Goal: Transaction & Acquisition: Obtain resource

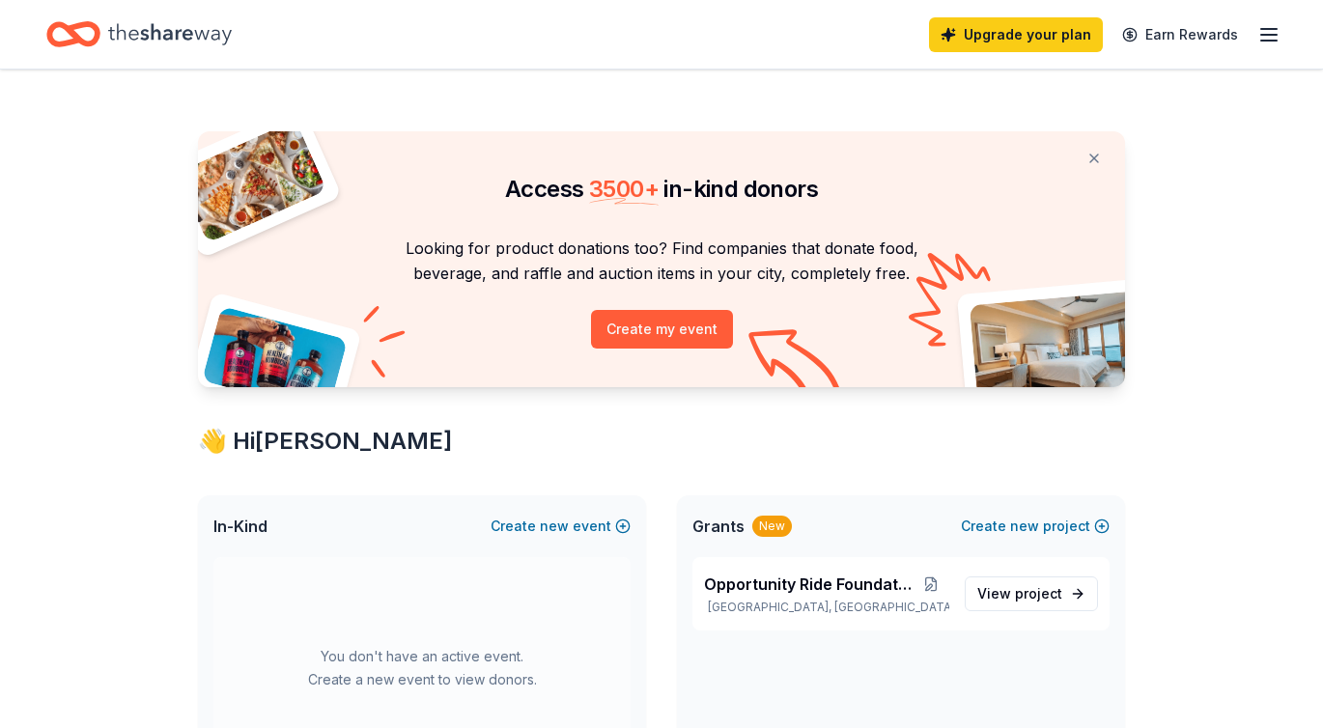
click at [1262, 32] on icon "button" at bounding box center [1268, 34] width 23 height 23
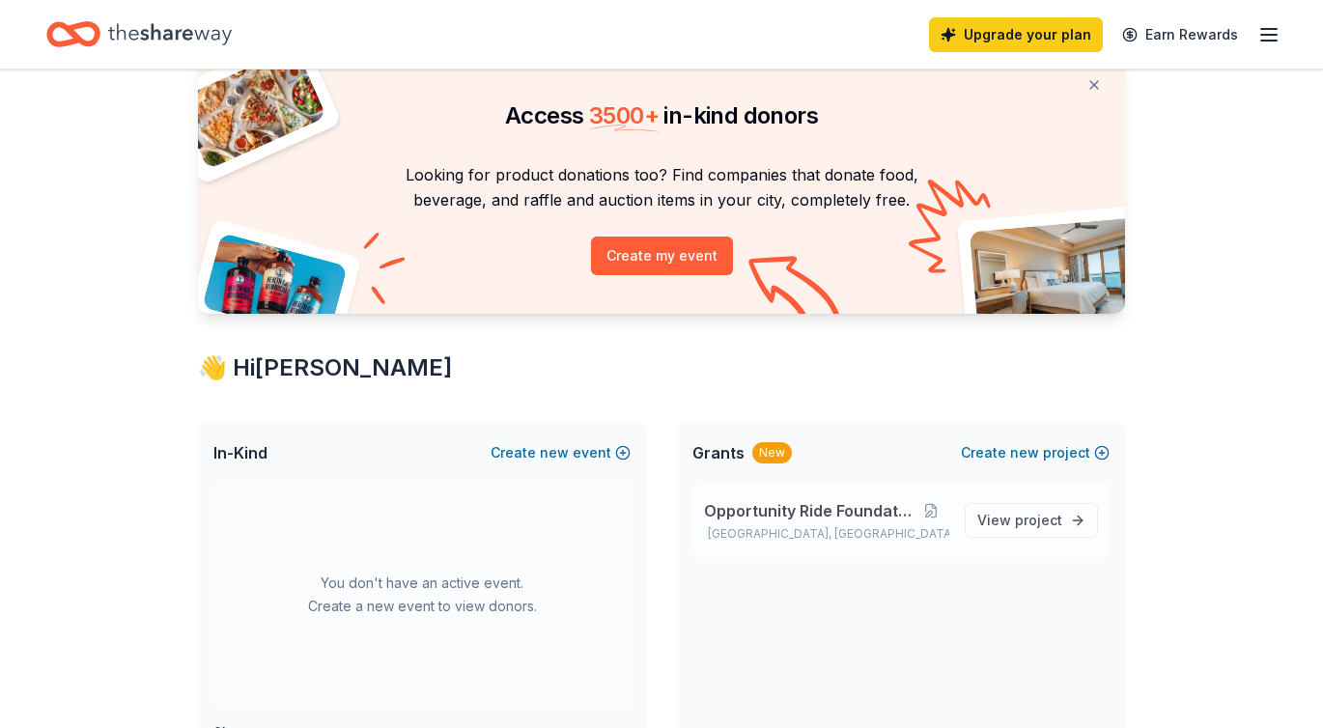
scroll to position [290, 0]
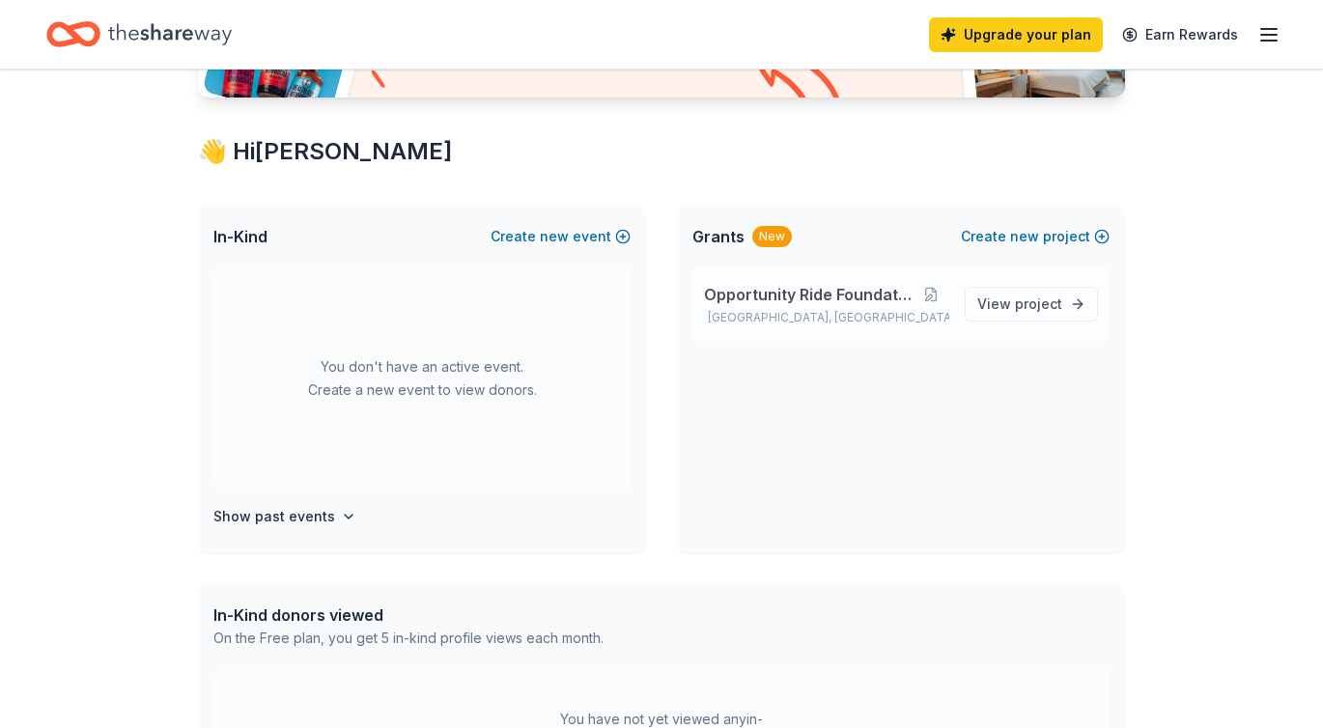
click at [744, 307] on div "Opportunity Ride Foundation Tulsa, OK" at bounding box center [826, 304] width 245 height 42
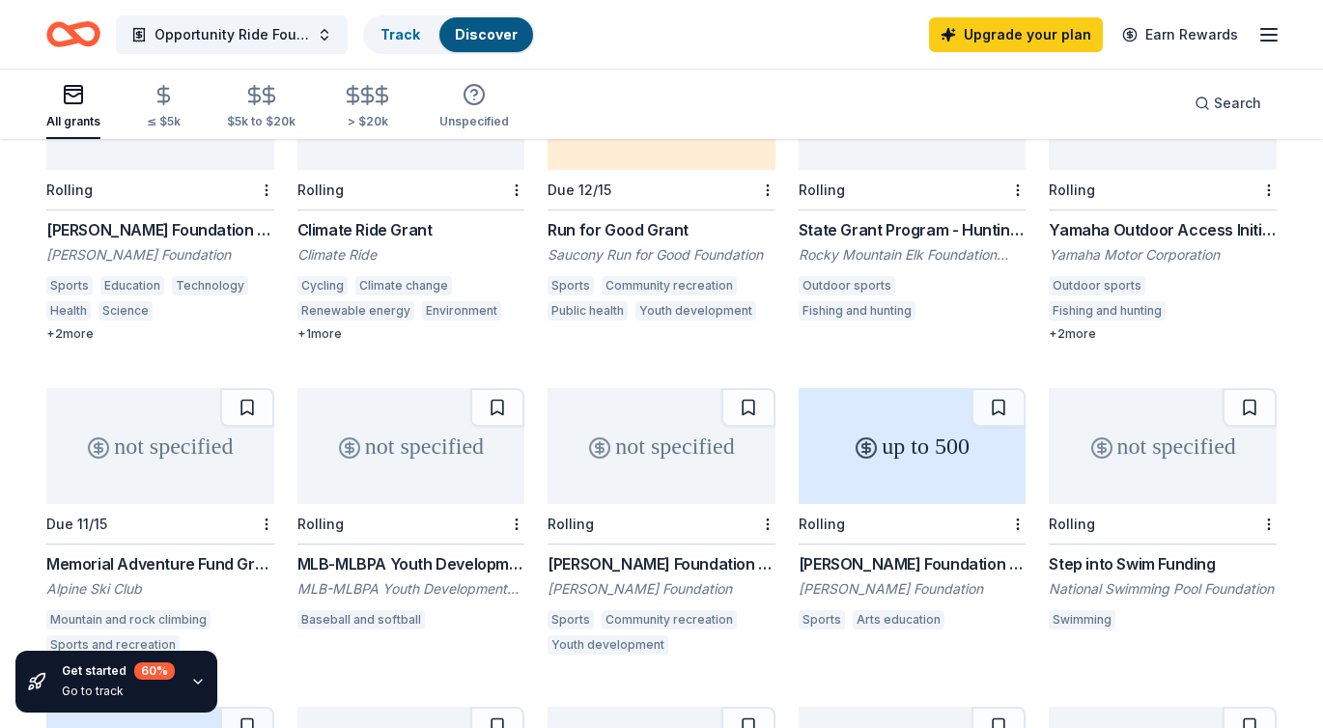
scroll to position [660, 0]
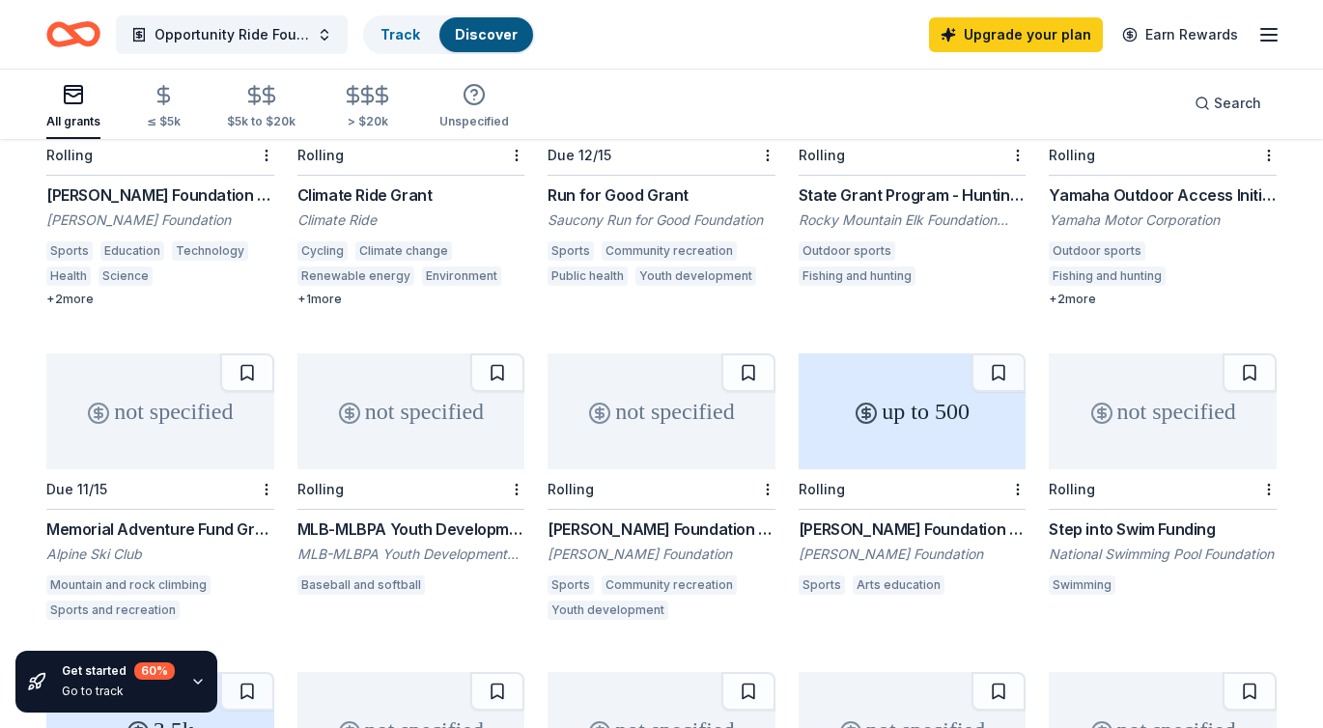
click at [706, 517] on div "Justin J. Watt Foundation Grant" at bounding box center [661, 528] width 228 height 23
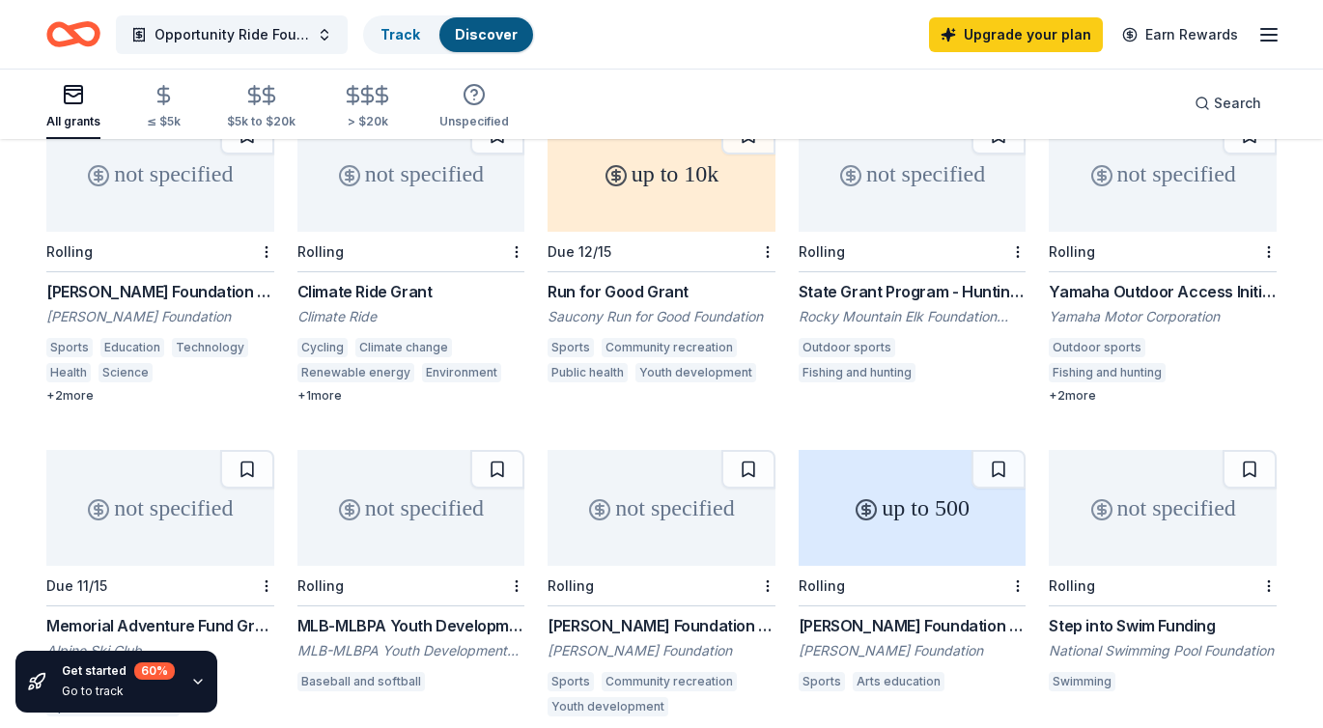
scroll to position [467, 0]
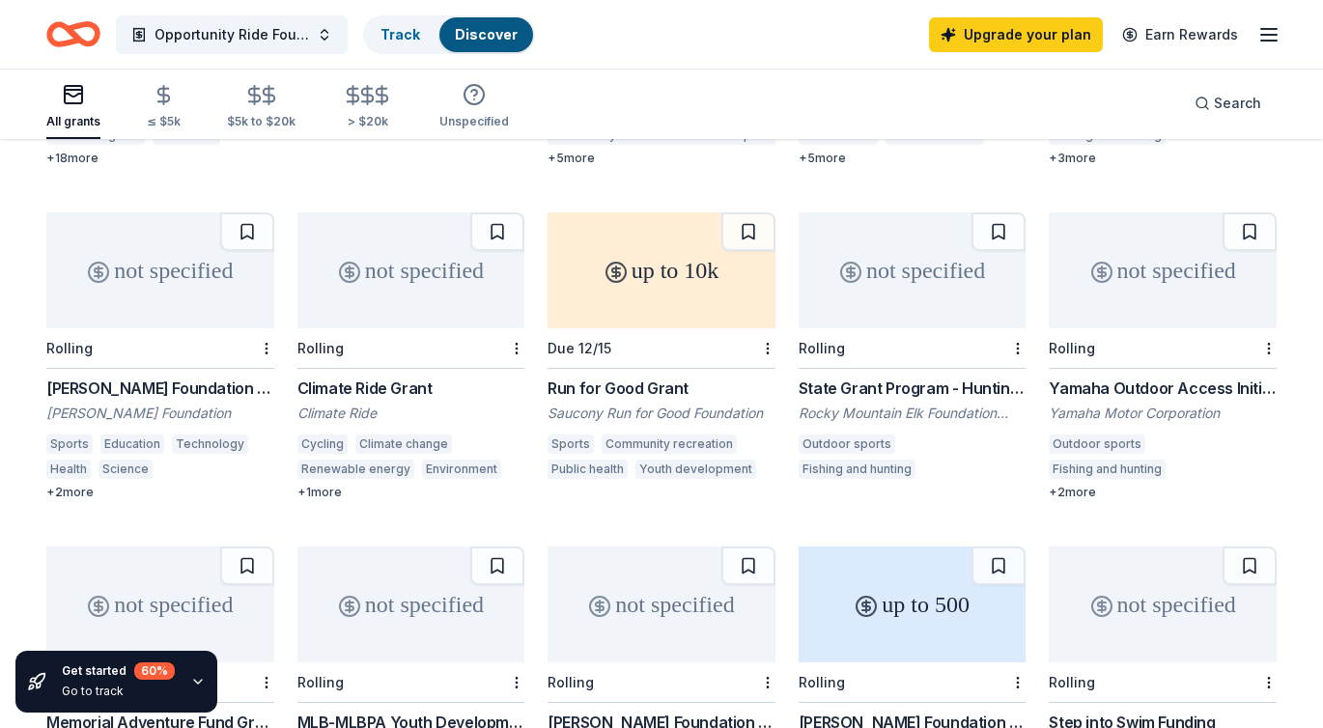
click at [139, 376] on div "Henry T. Nicholas III Foundation - Nationwide Grants" at bounding box center [160, 387] width 228 height 23
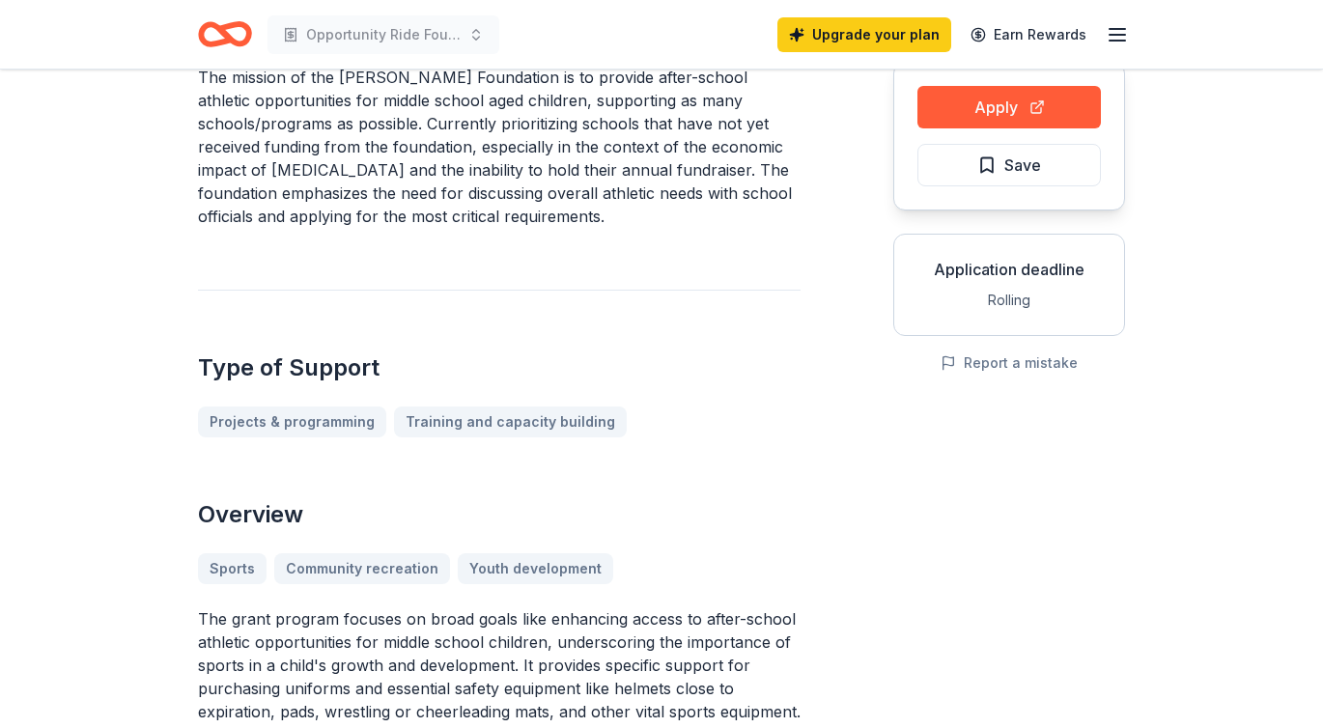
scroll to position [193, 0]
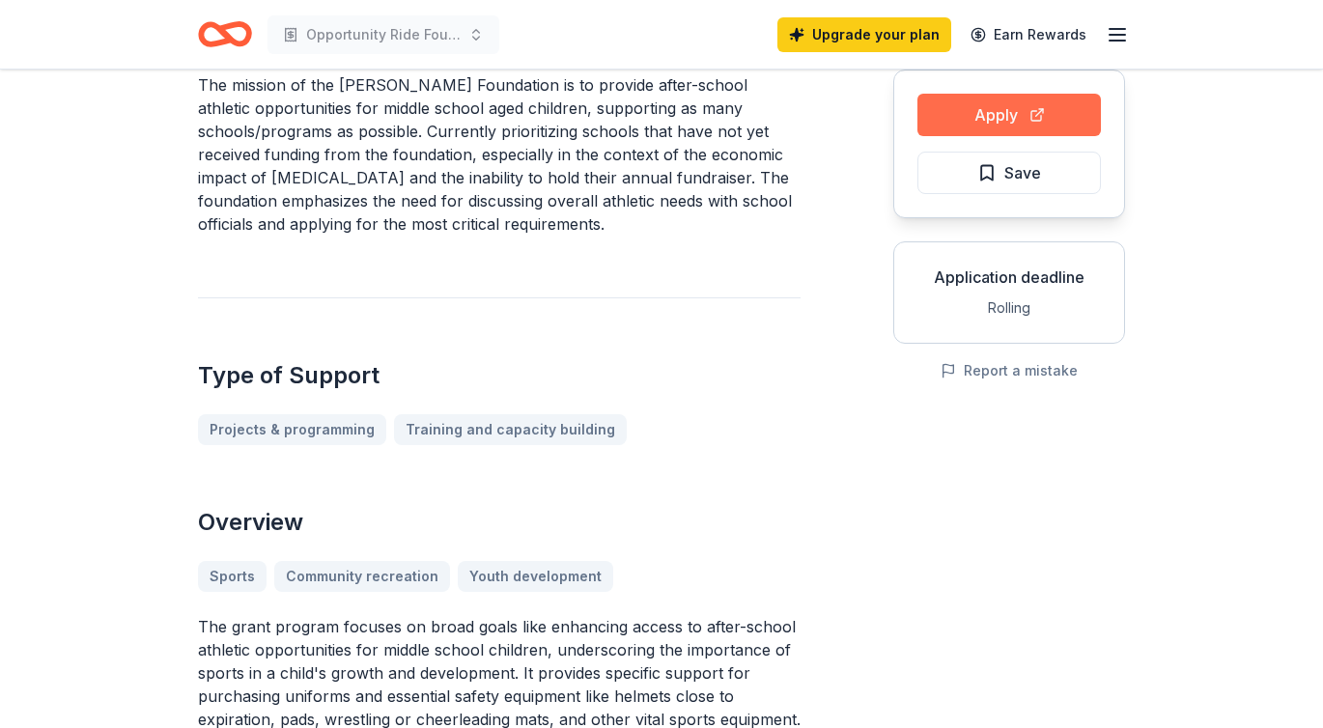
click at [980, 127] on button "Apply" at bounding box center [1008, 115] width 183 height 42
click at [211, 43] on icon "Home" at bounding box center [216, 33] width 30 height 19
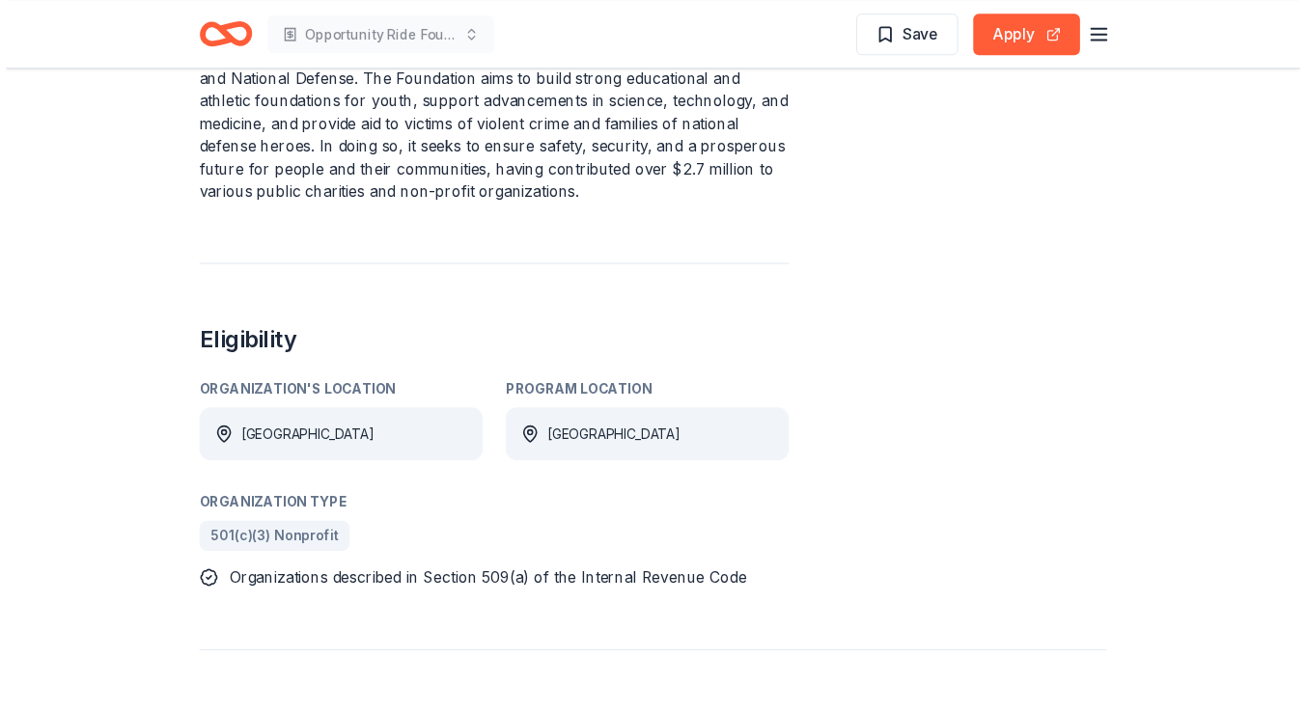
scroll to position [928, 0]
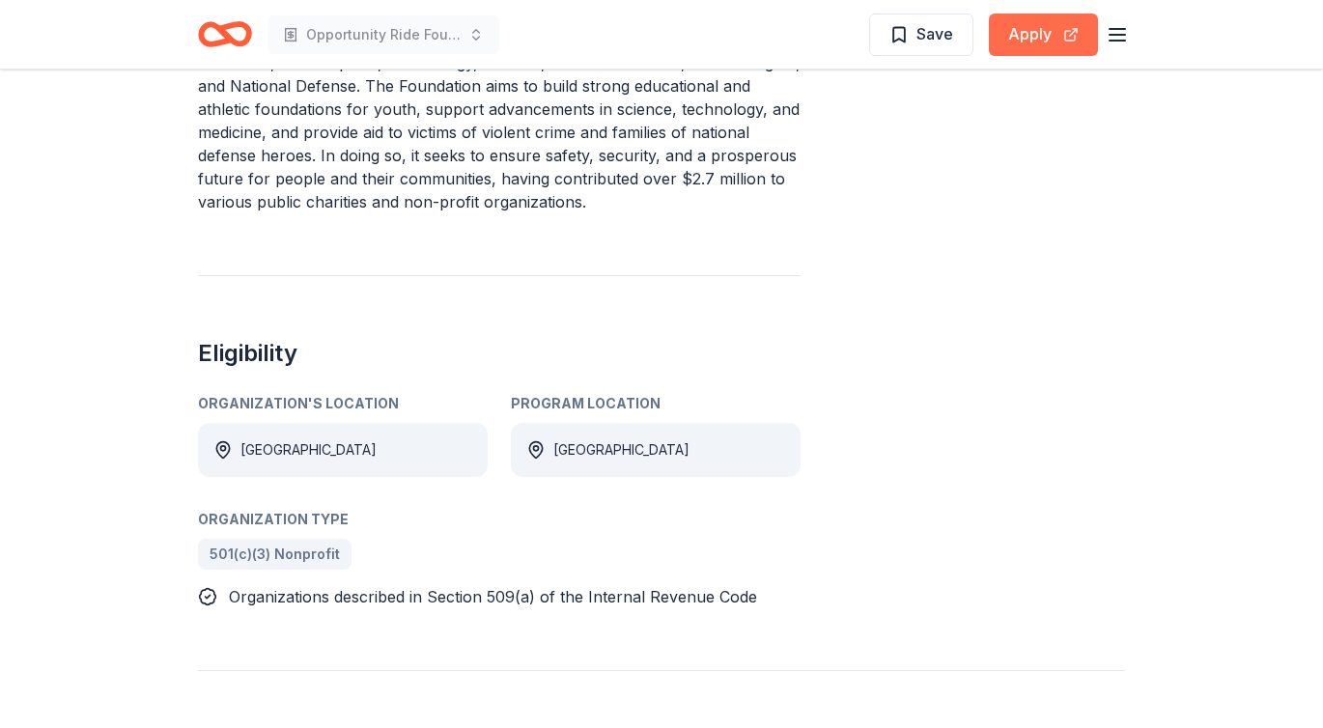
click at [1014, 38] on button "Apply" at bounding box center [1043, 35] width 109 height 42
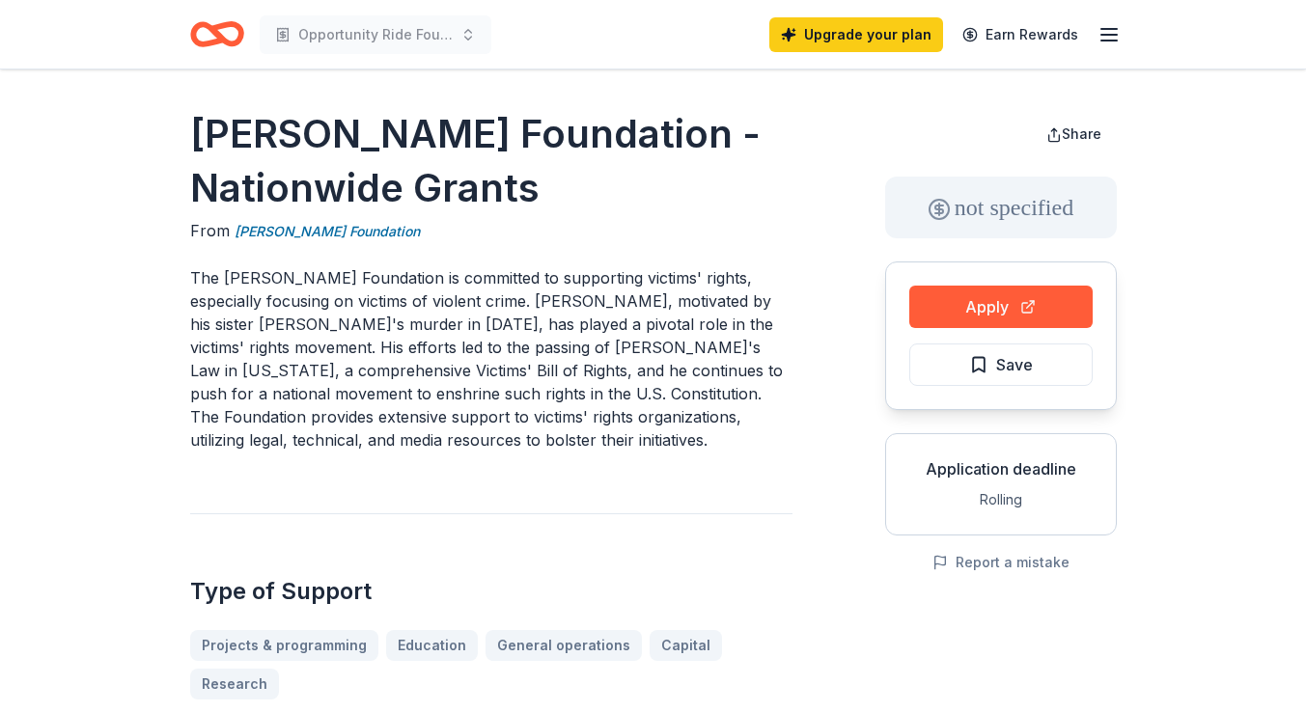
scroll to position [0, 0]
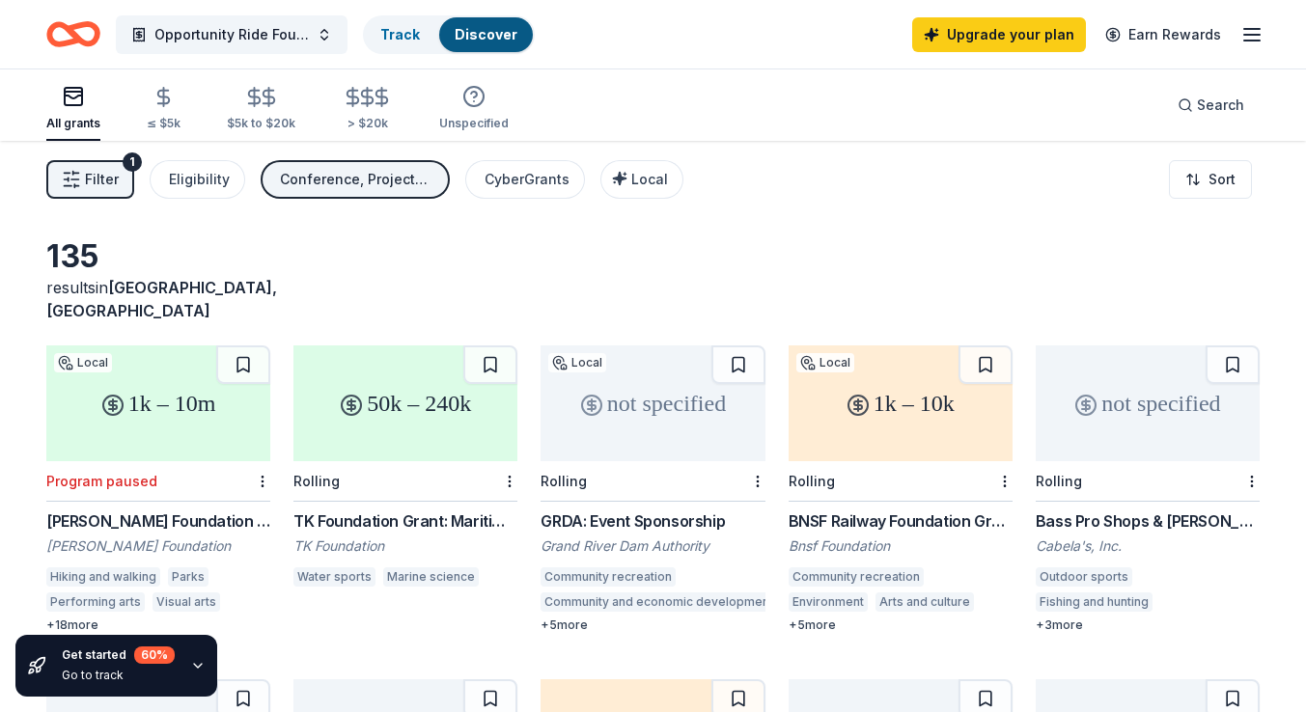
scroll to position [467, 0]
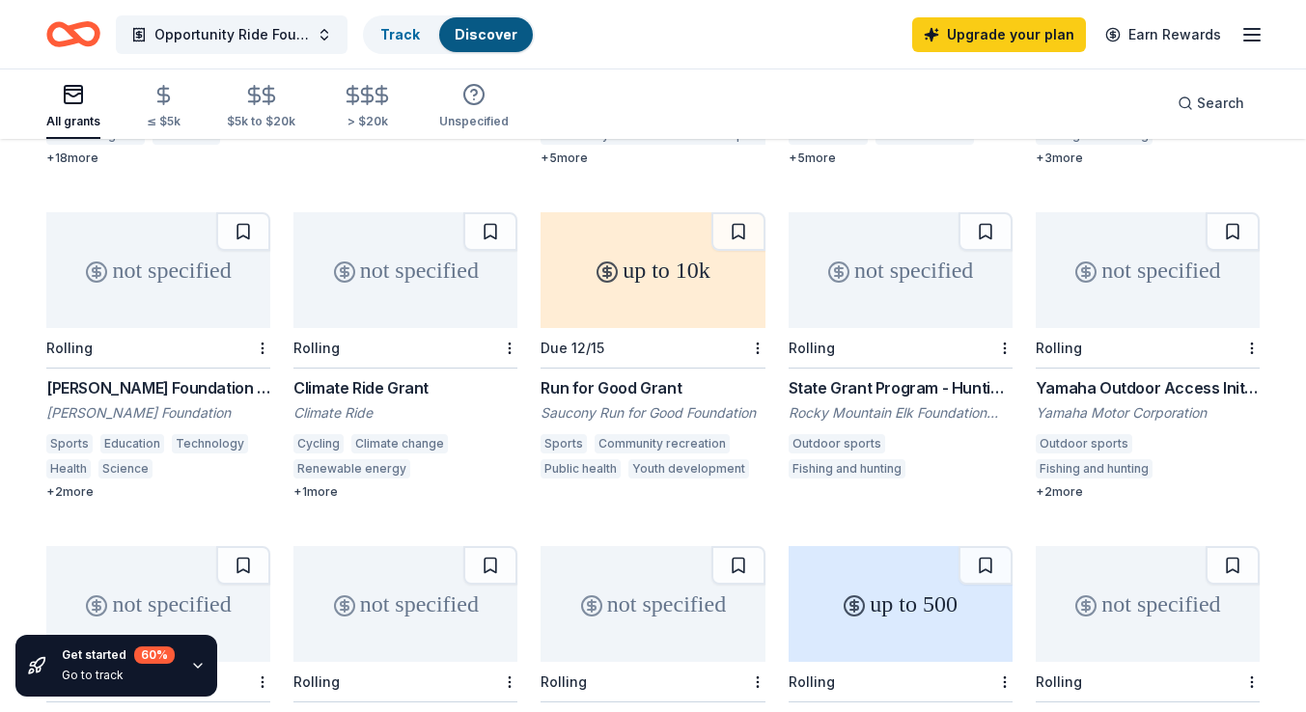
click at [225, 404] on div "[PERSON_NAME] Foundation" at bounding box center [158, 413] width 224 height 19
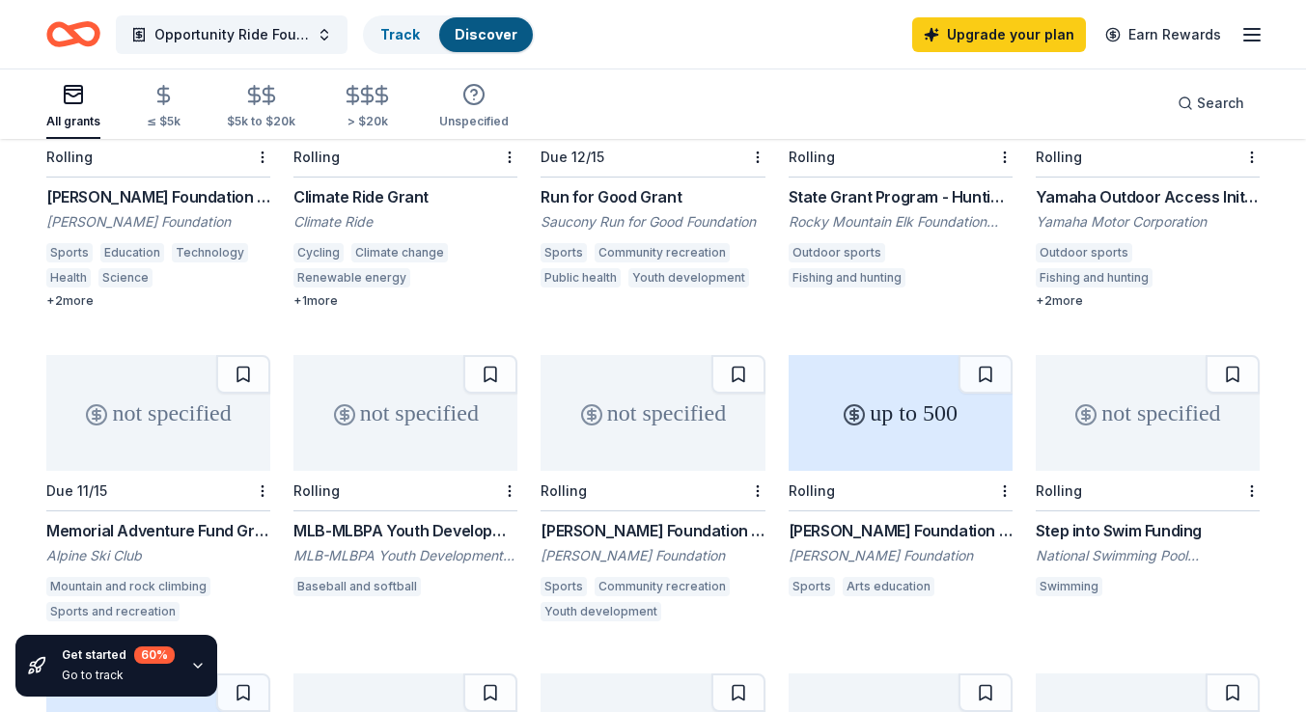
scroll to position [660, 0]
click at [595, 517] on div "Justin J. Watt Foundation Grant" at bounding box center [653, 528] width 224 height 23
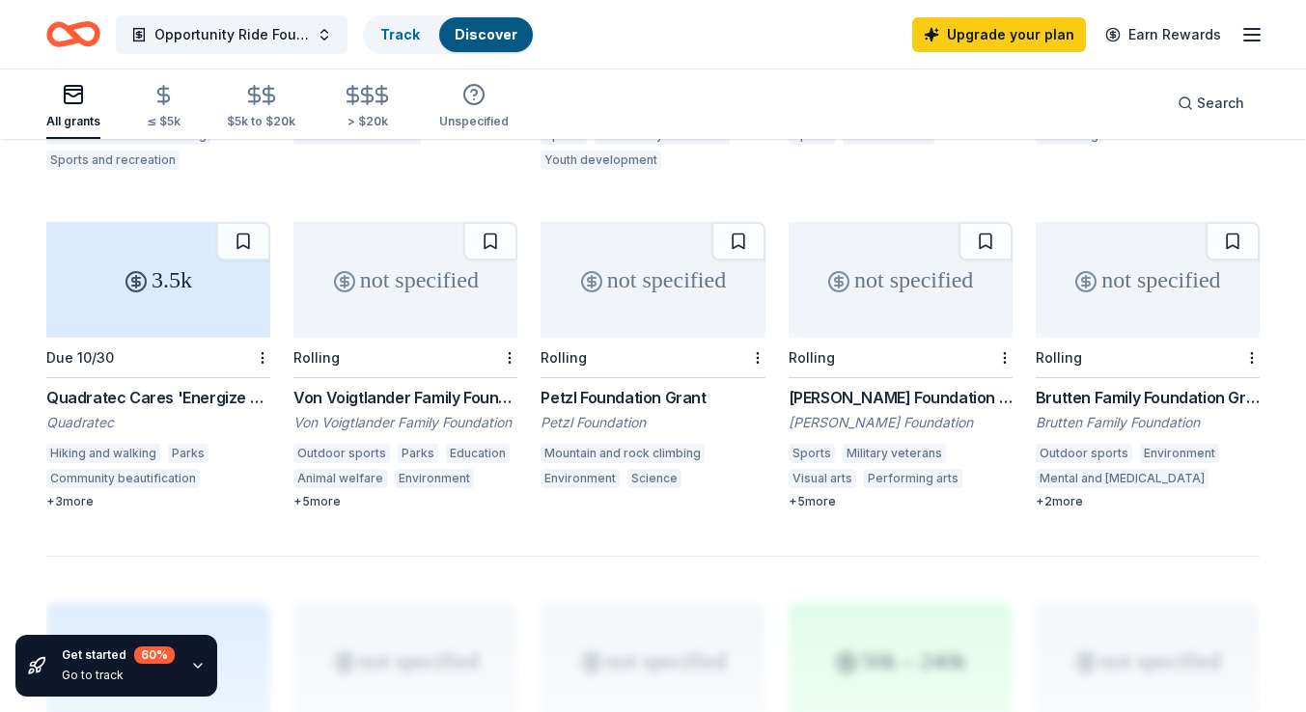
scroll to position [1143, 0]
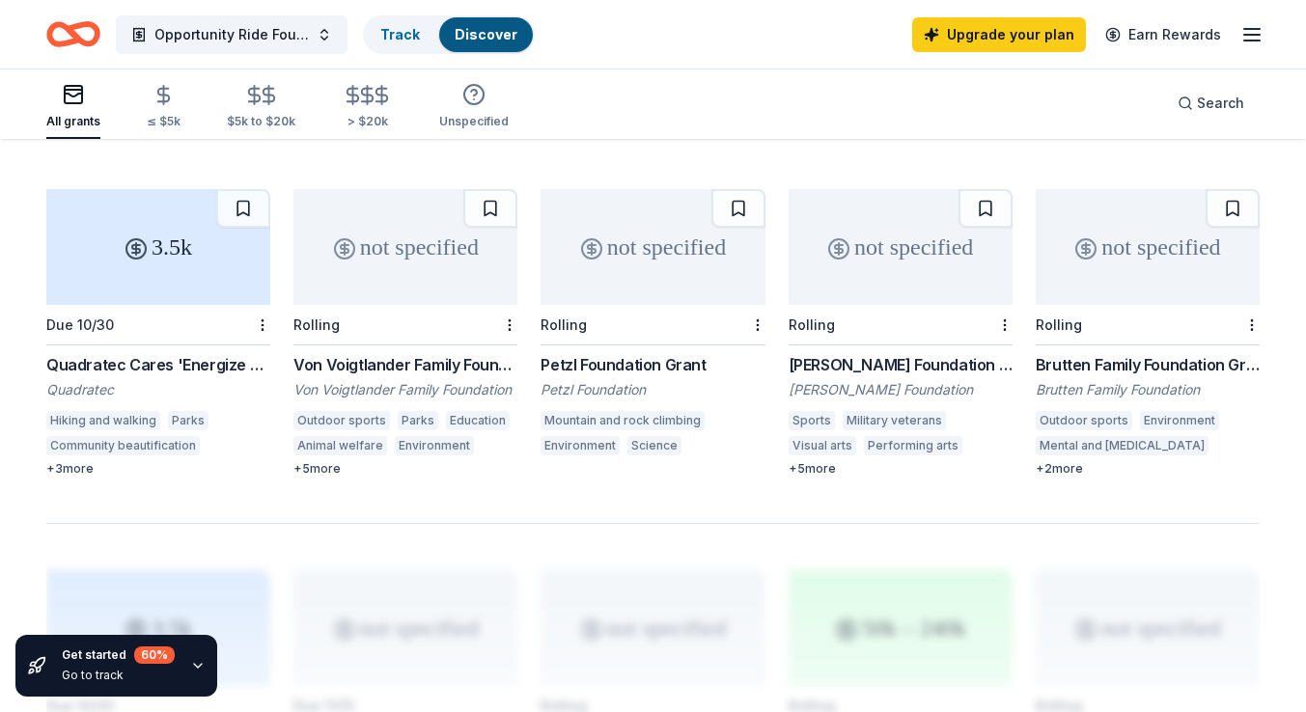
click at [827, 353] on div "Beck Foundation Grant" at bounding box center [901, 364] width 224 height 23
click at [1068, 353] on div "Brutten Family Foundation Grant" at bounding box center [1148, 364] width 224 height 23
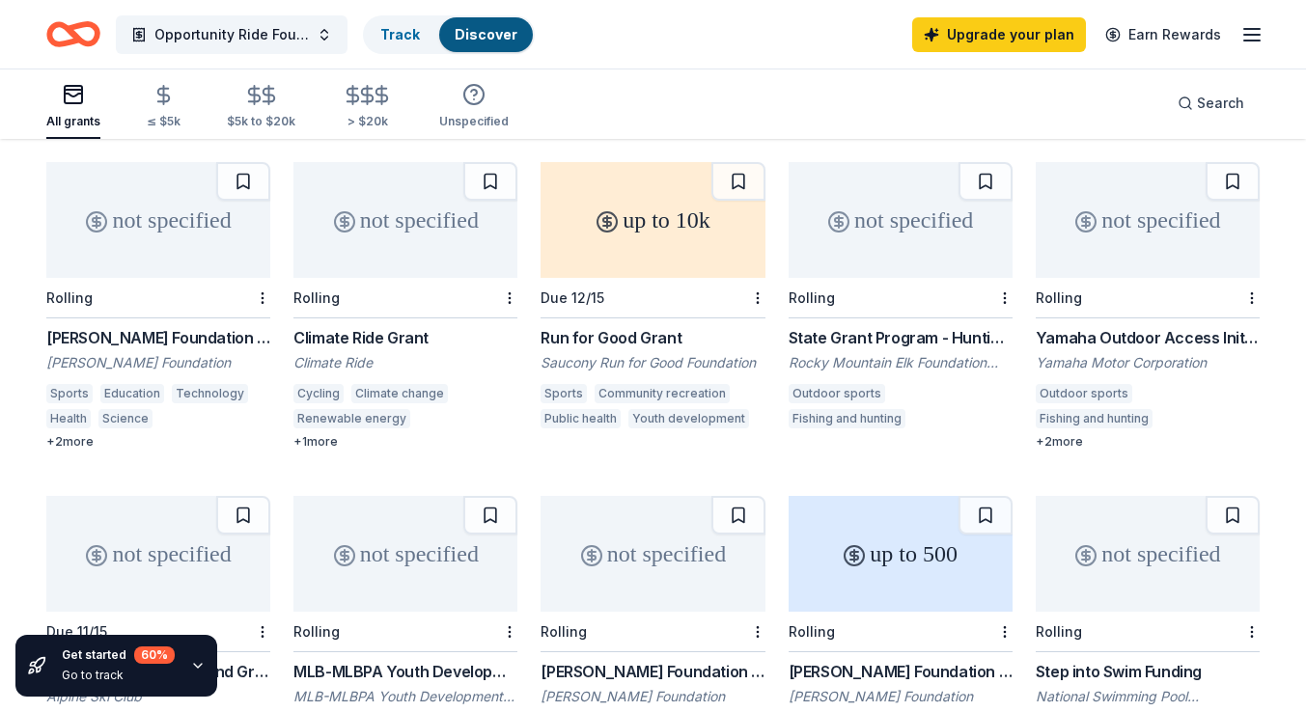
scroll to position [467, 0]
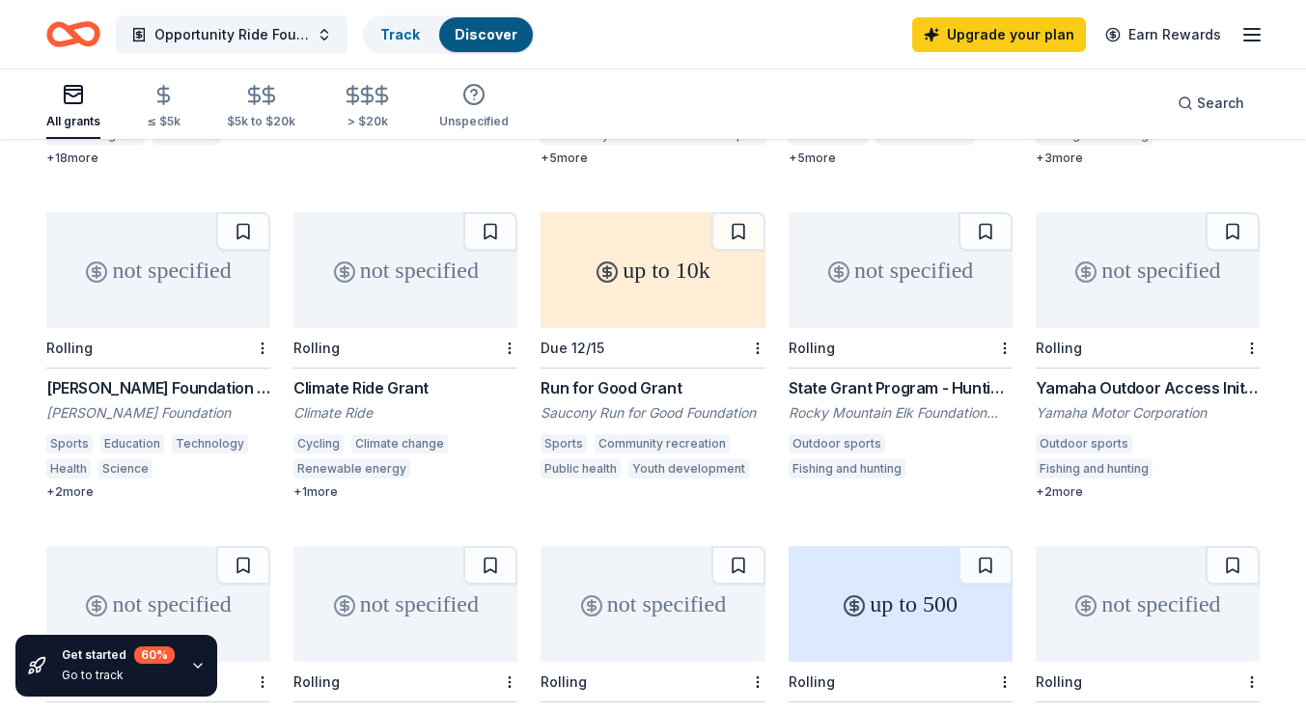
click at [576, 376] on div "Run for Good Grant" at bounding box center [653, 387] width 224 height 23
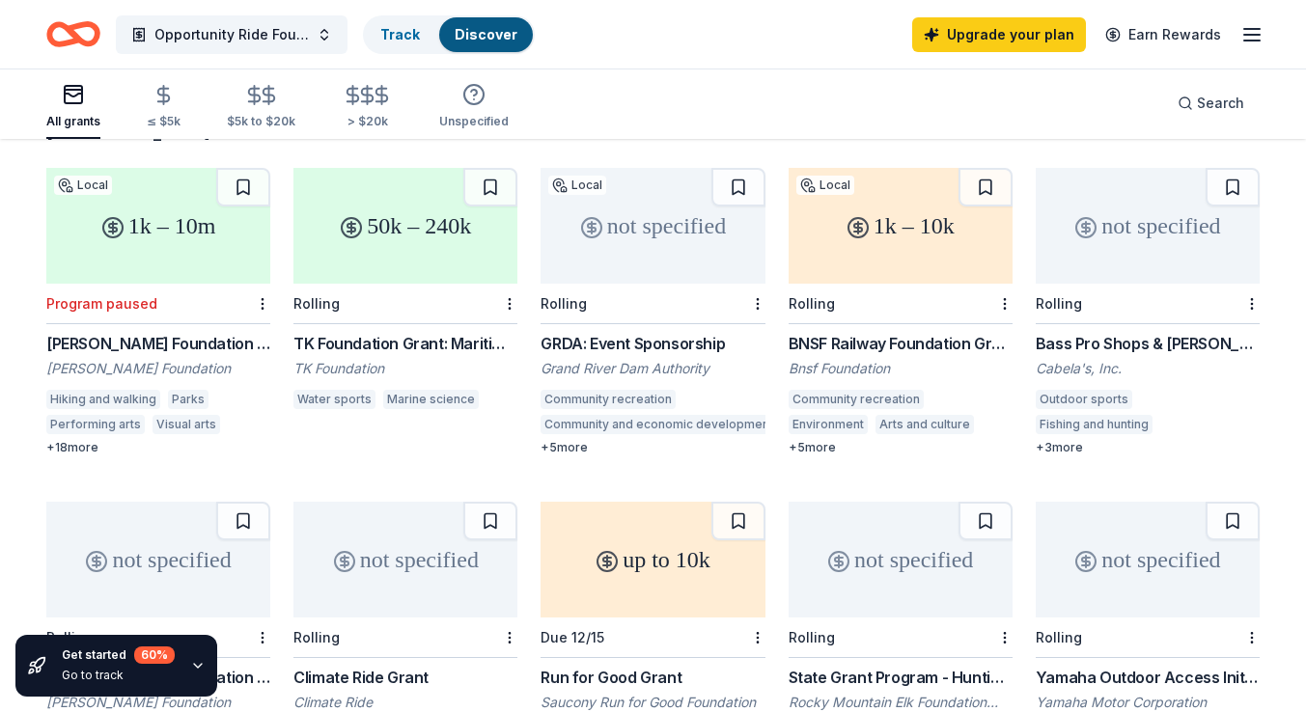
scroll to position [81, 0]
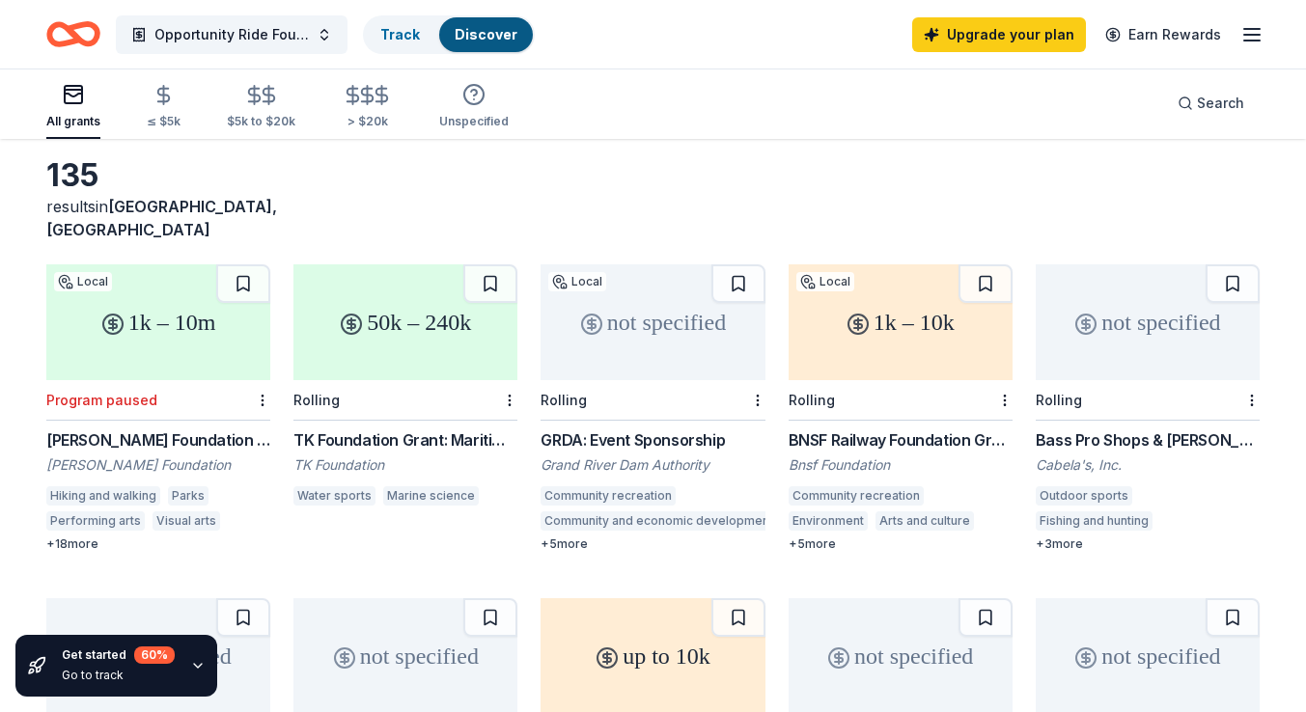
click at [1062, 537] on div "+ 3 more" at bounding box center [1148, 544] width 224 height 15
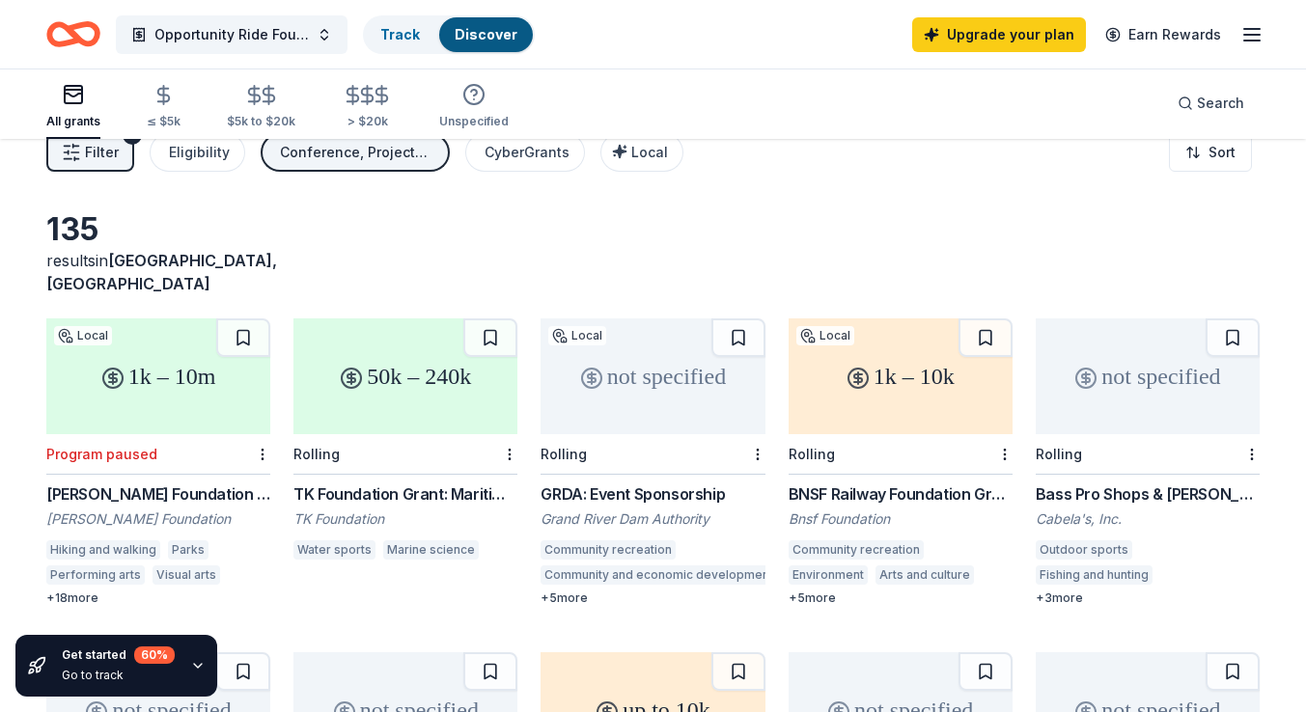
scroll to position [0, 0]
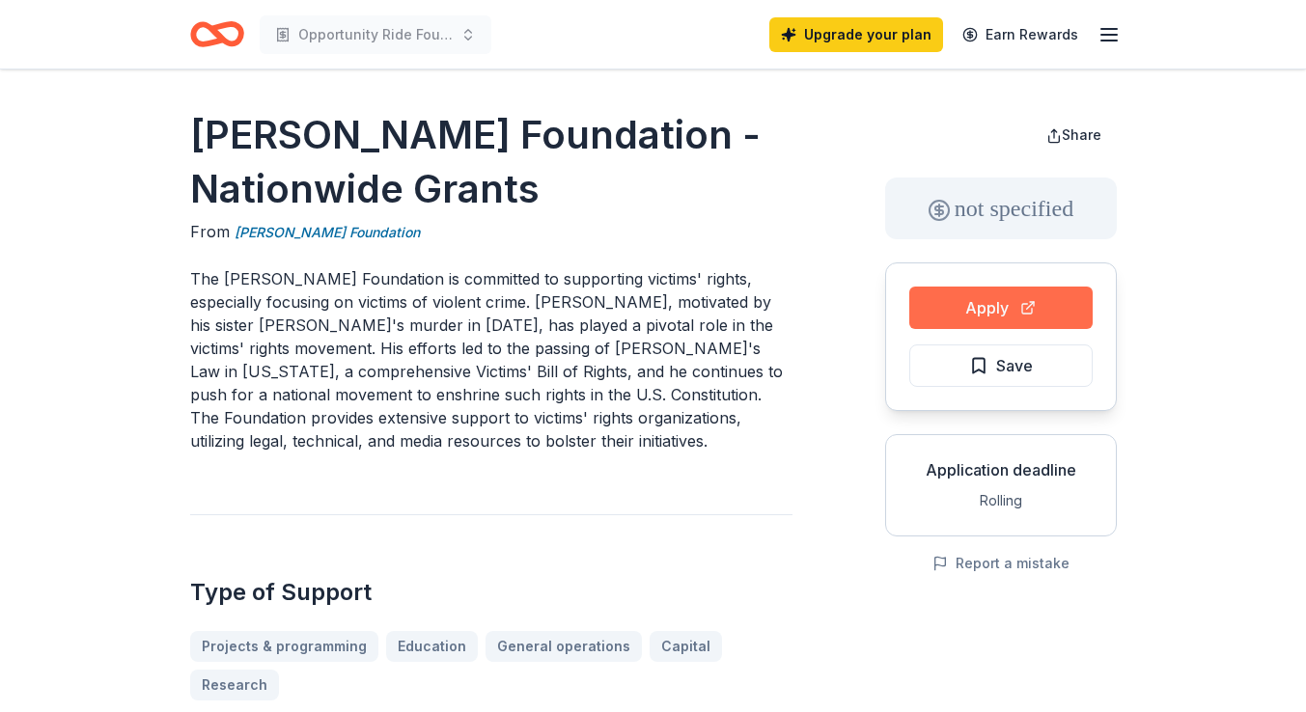
click at [944, 295] on button "Apply" at bounding box center [1000, 308] width 183 height 42
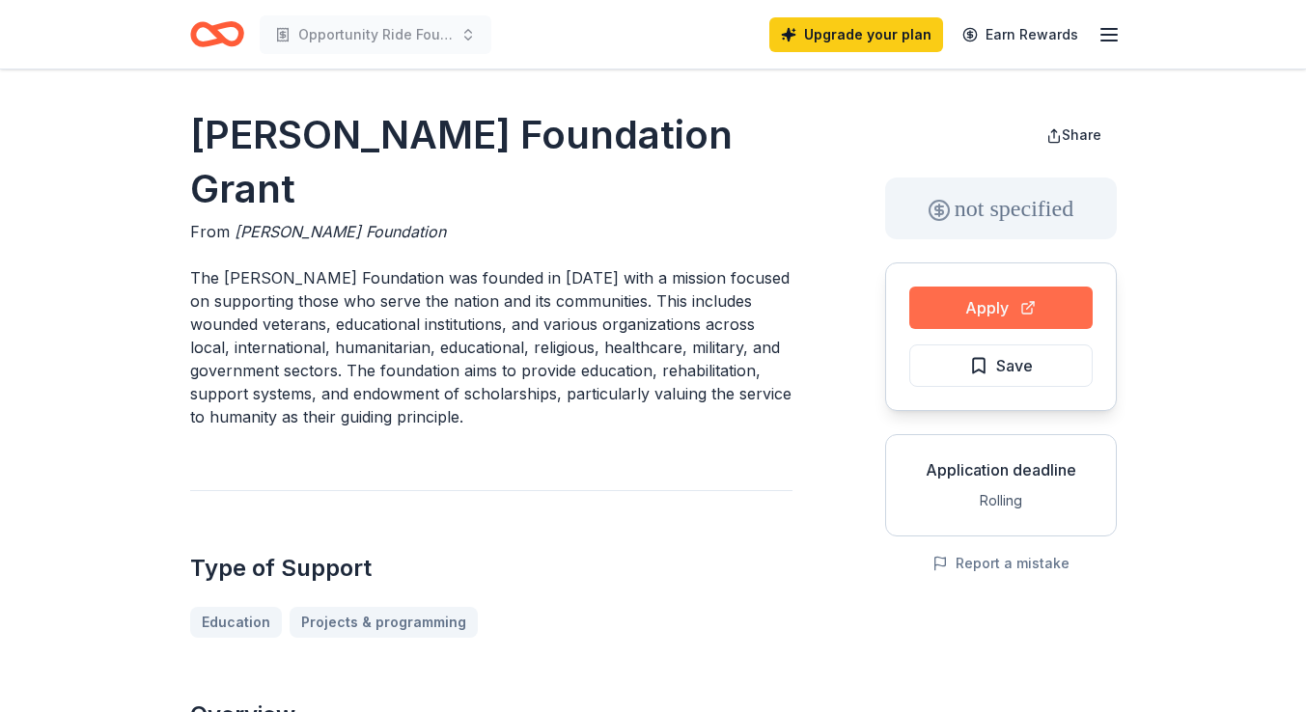
click at [966, 322] on button "Apply" at bounding box center [1000, 308] width 183 height 42
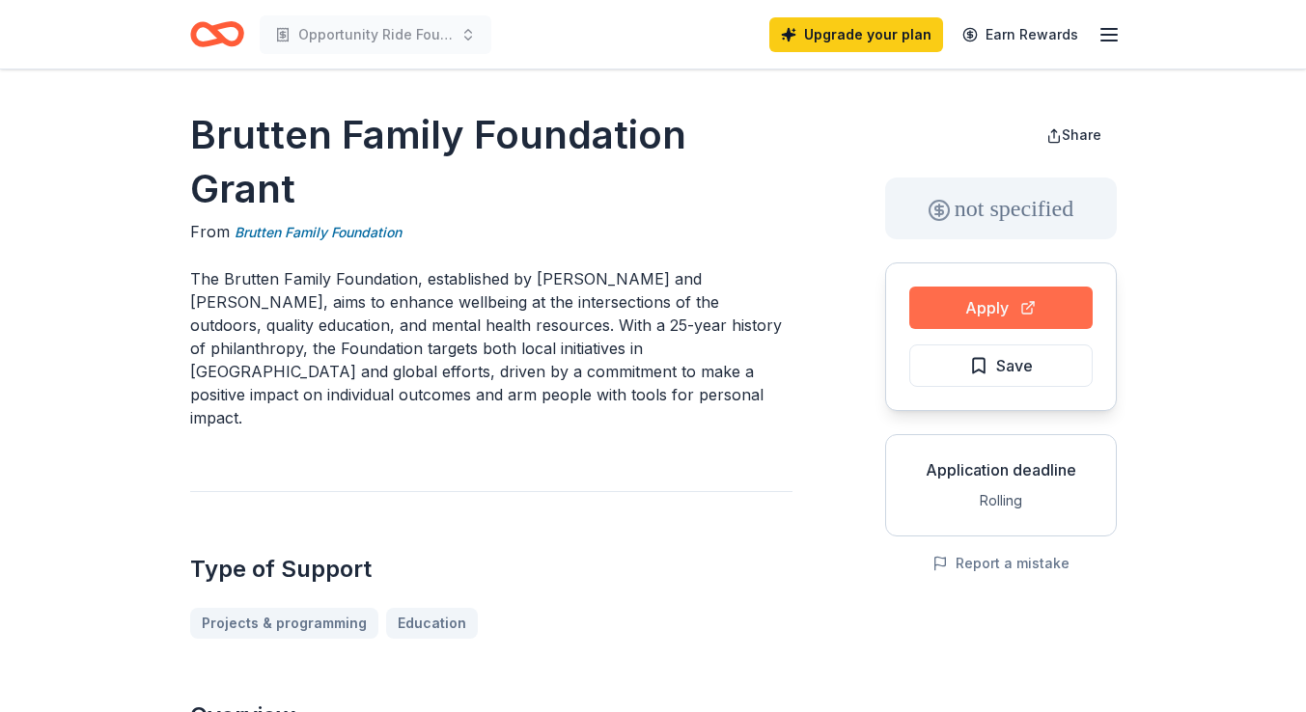
click at [988, 313] on button "Apply" at bounding box center [1000, 308] width 183 height 42
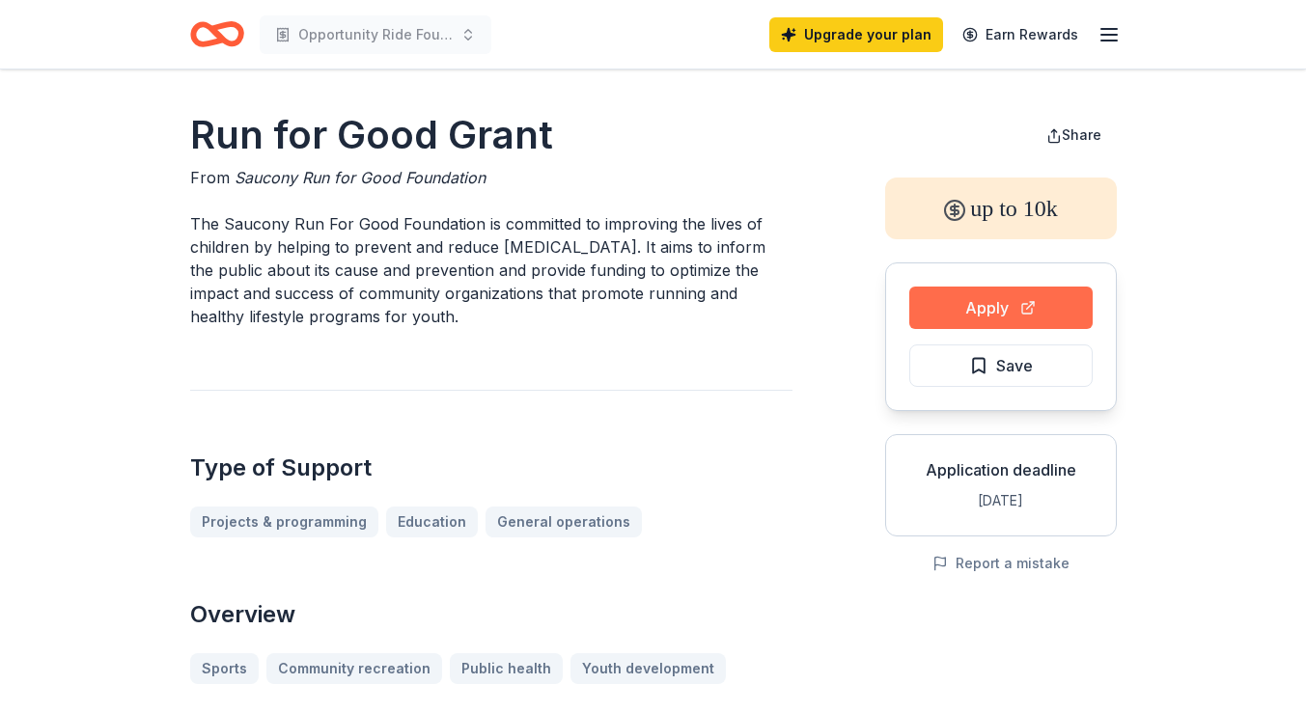
click at [1029, 318] on button "Apply" at bounding box center [1000, 308] width 183 height 42
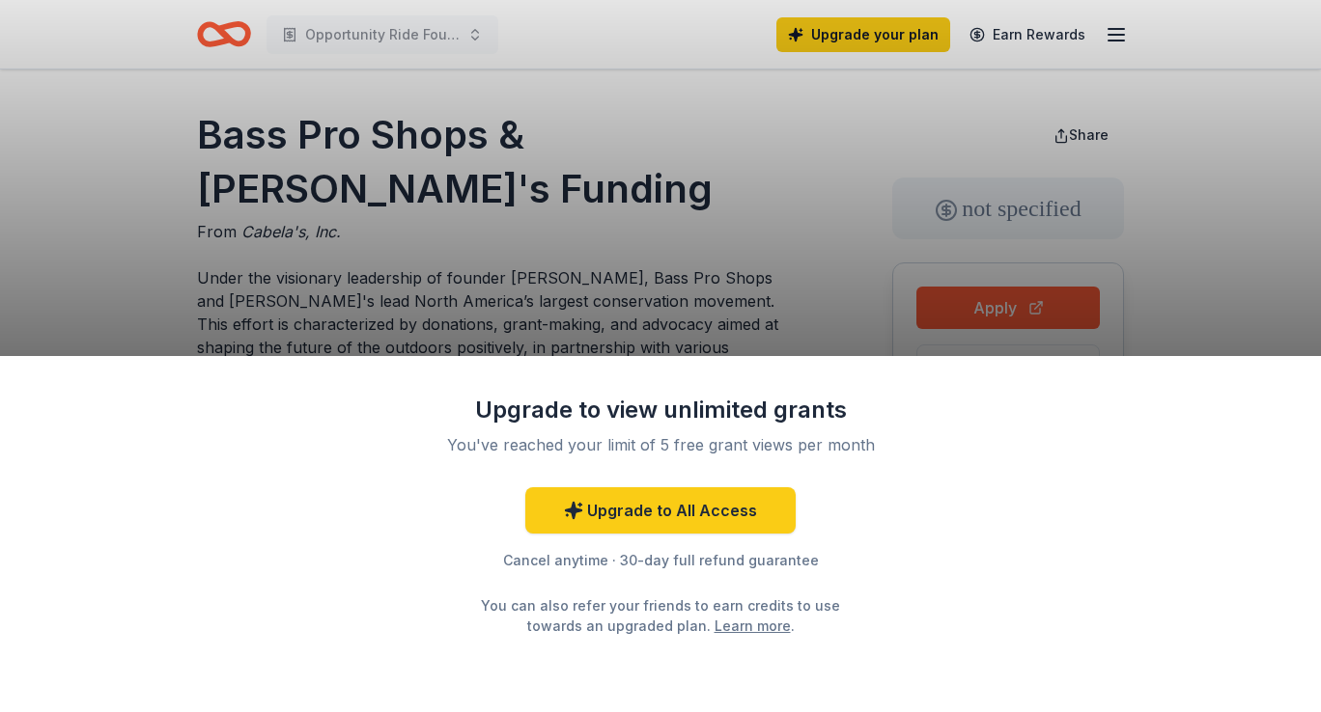
click at [803, 270] on div "Upgrade to view unlimited grants You've reached your limit of 5 free grant view…" at bounding box center [660, 356] width 1321 height 712
drag, startPoint x: 784, startPoint y: 82, endPoint x: 497, endPoint y: 29, distance: 291.6
click at [782, 83] on div "Upgrade to view unlimited grants You've reached your limit of 5 free grant view…" at bounding box center [660, 356] width 1321 height 712
